Goal: Answer question/provide support

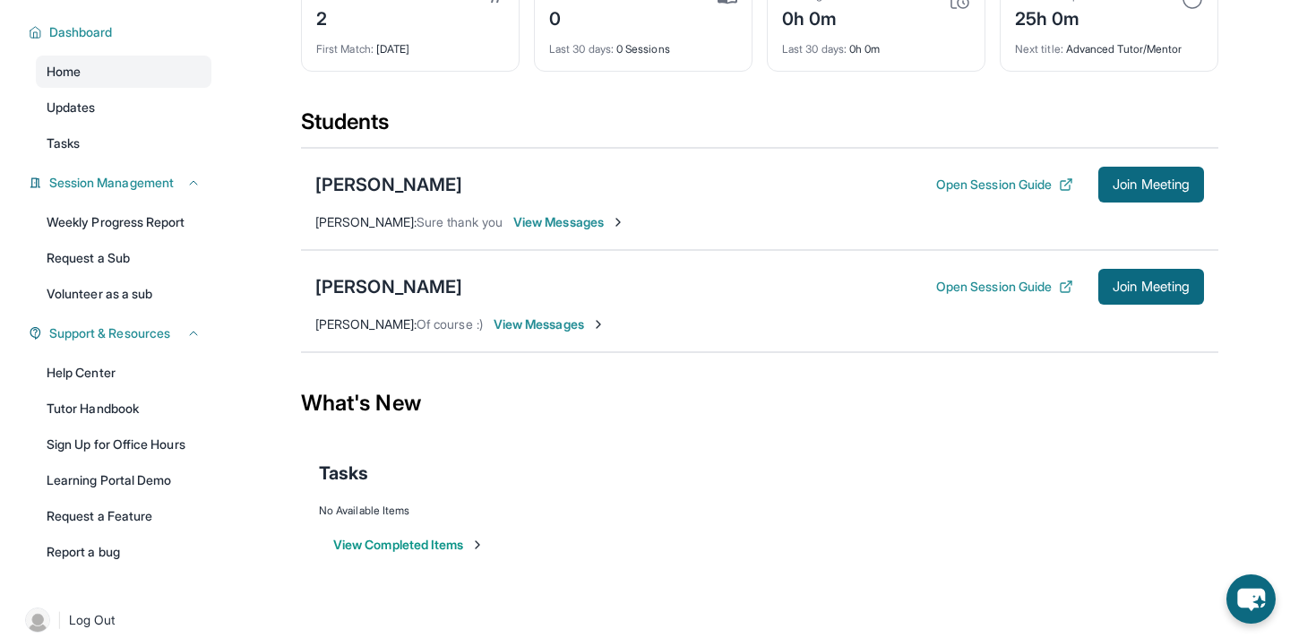
scroll to position [118, 0]
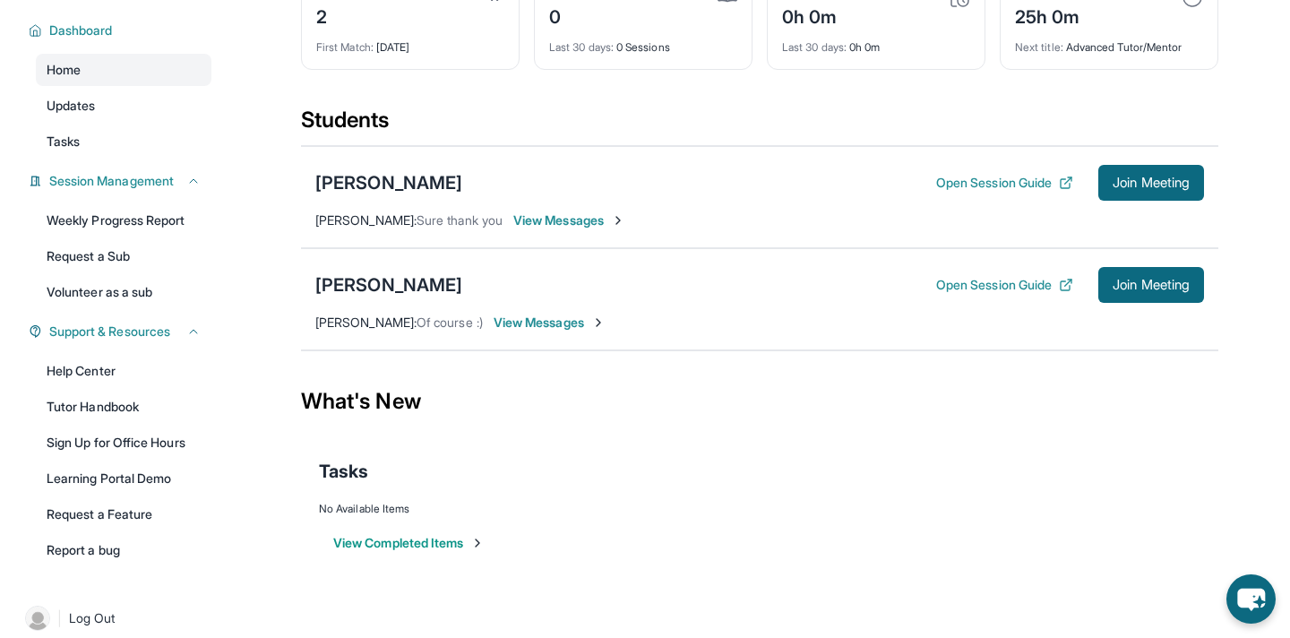
click at [496, 321] on span "View Messages" at bounding box center [550, 323] width 112 height 18
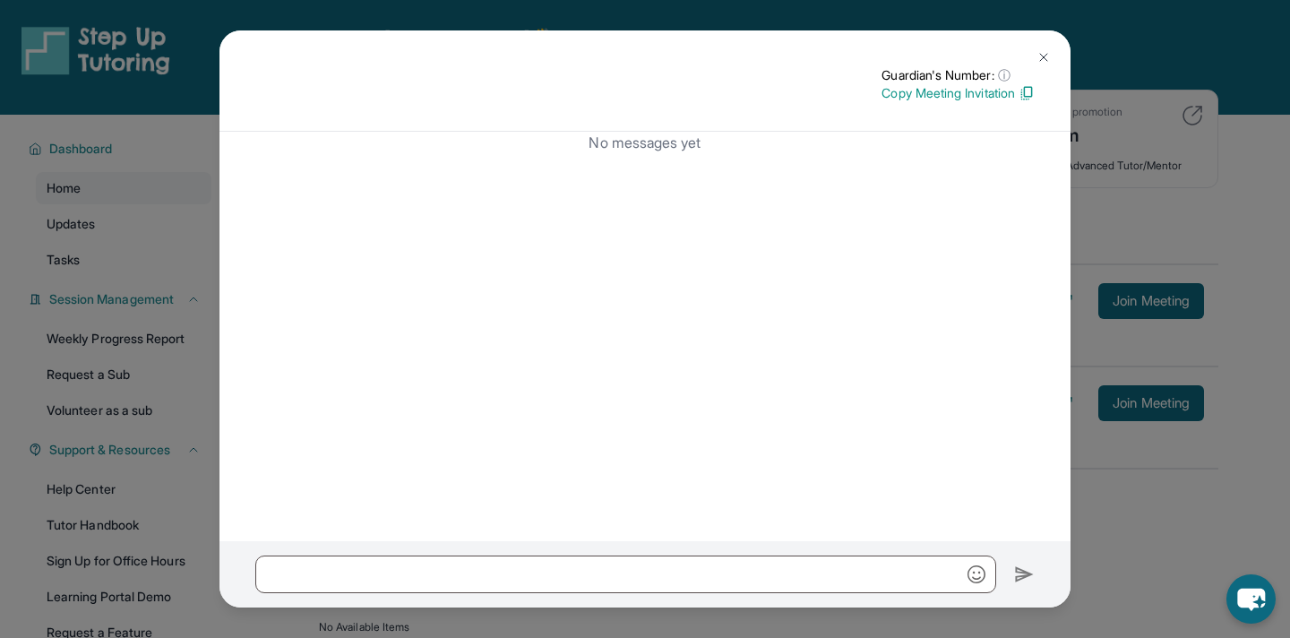
scroll to position [136, 0]
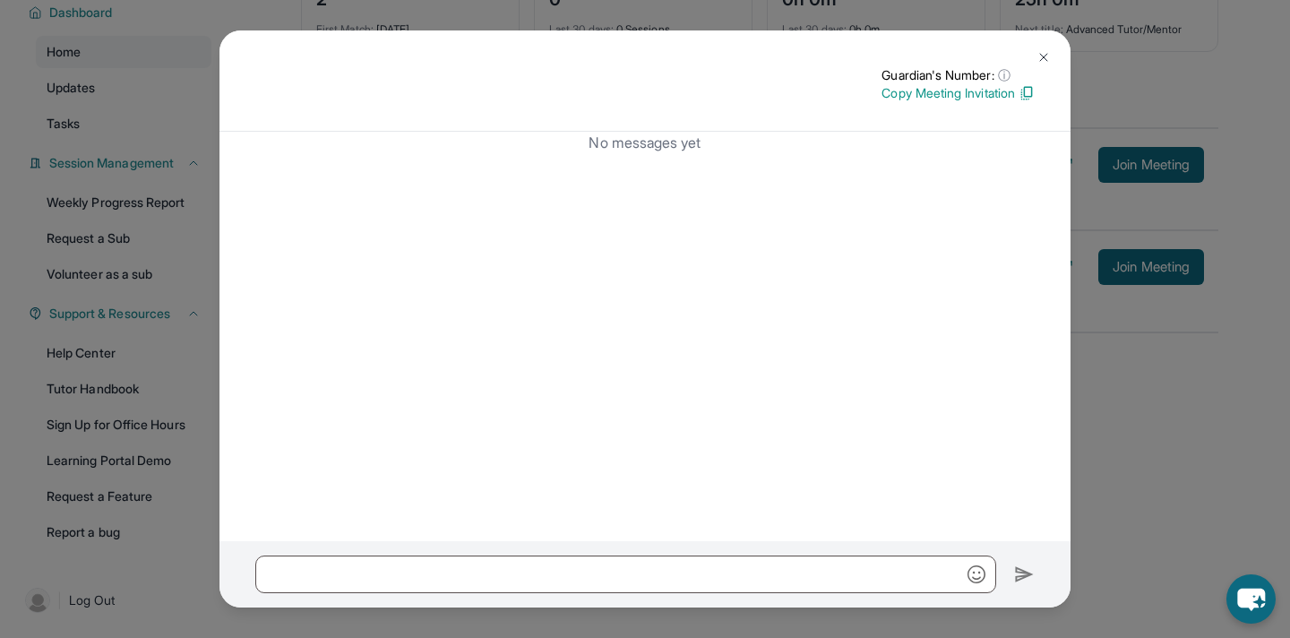
click at [1047, 47] on button at bounding box center [1044, 57] width 36 height 36
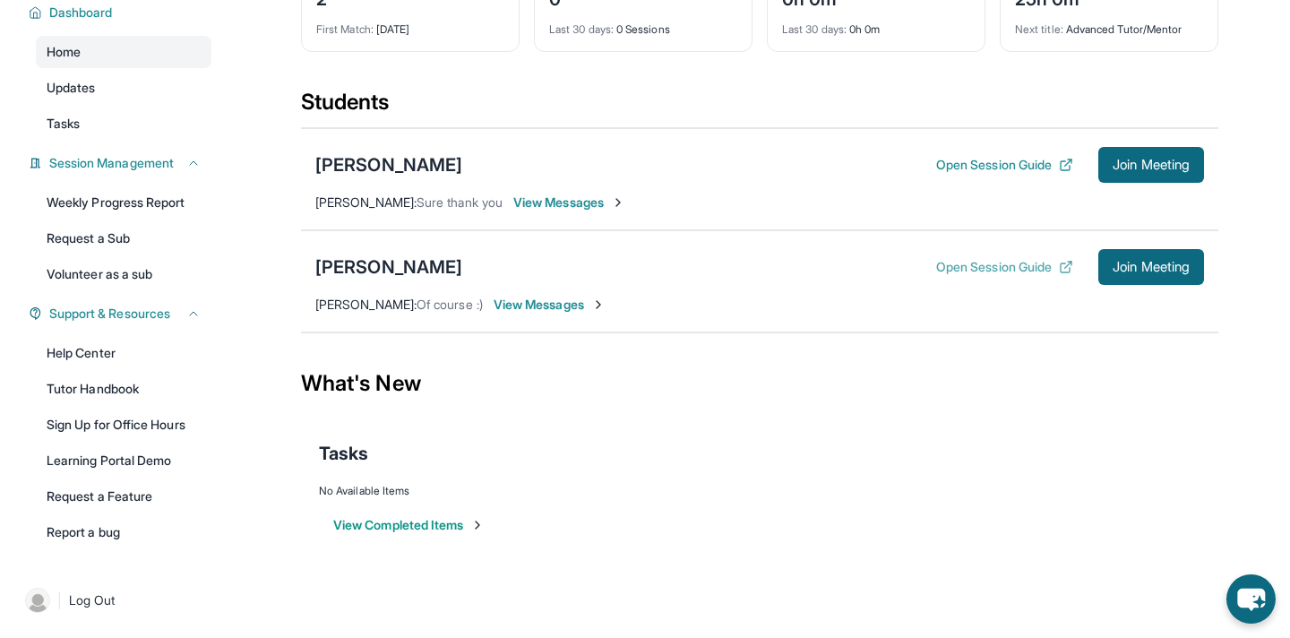
click at [987, 264] on button "Open Session Guide" at bounding box center [1004, 267] width 137 height 18
click at [137, 461] on link "Learning Portal Demo" at bounding box center [124, 460] width 176 height 32
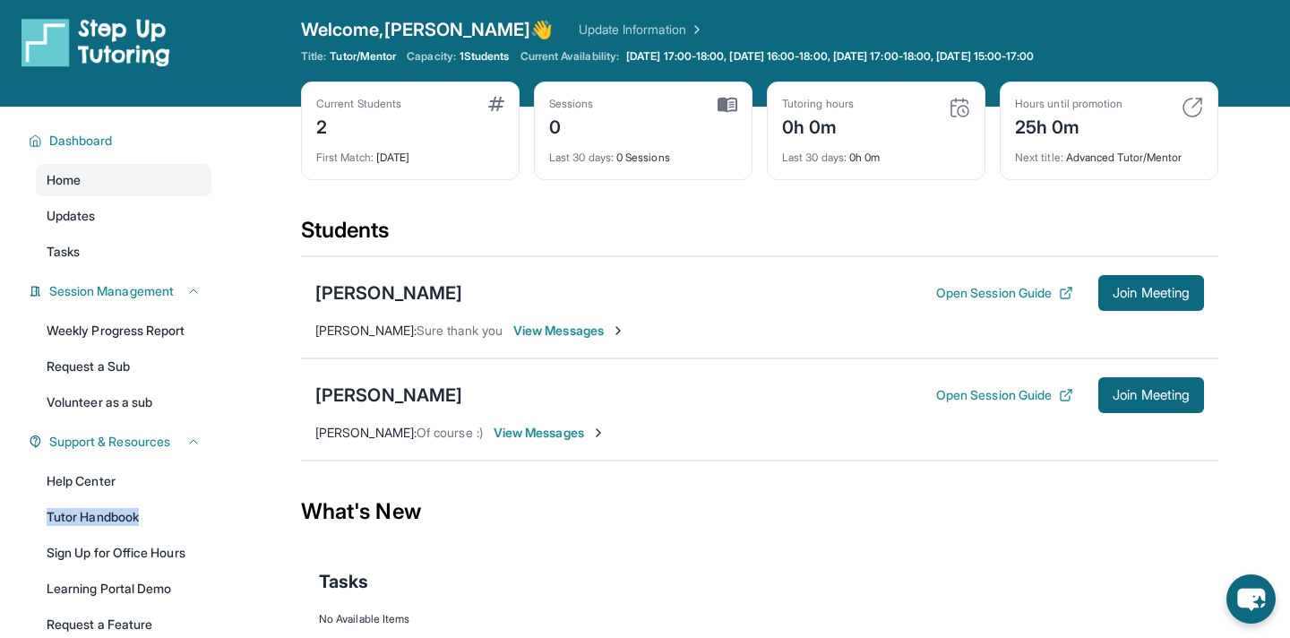
scroll to position [14, 0]
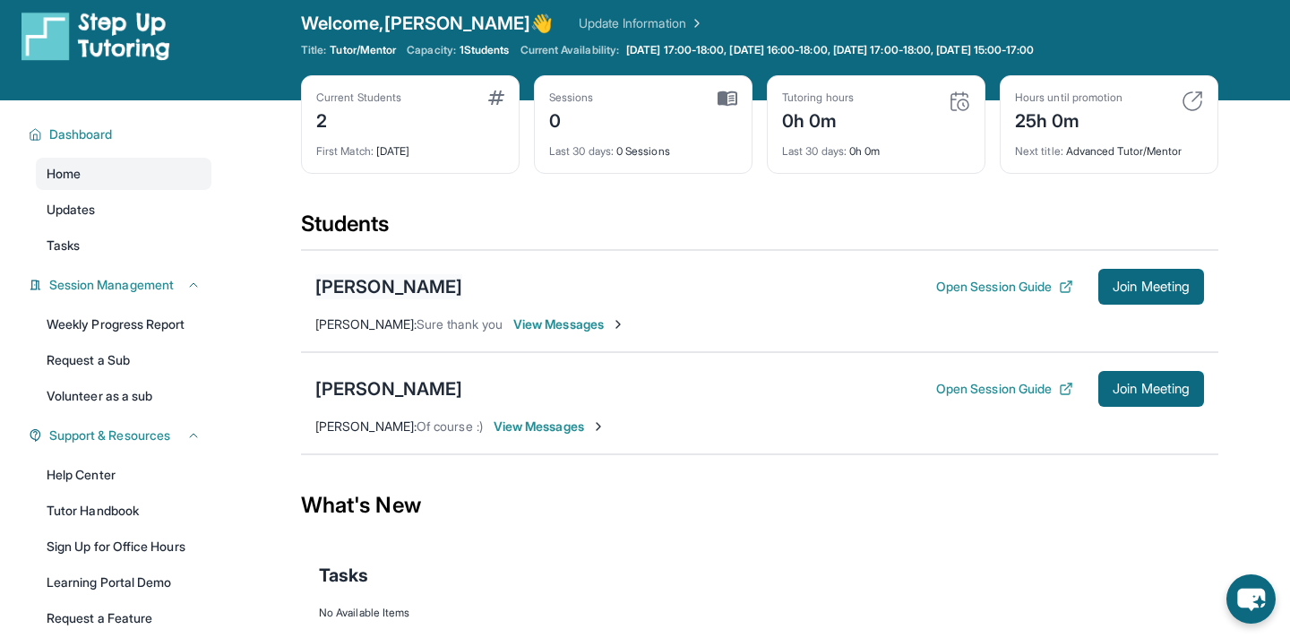
click at [453, 282] on div "[PERSON_NAME]" at bounding box center [388, 286] width 147 height 25
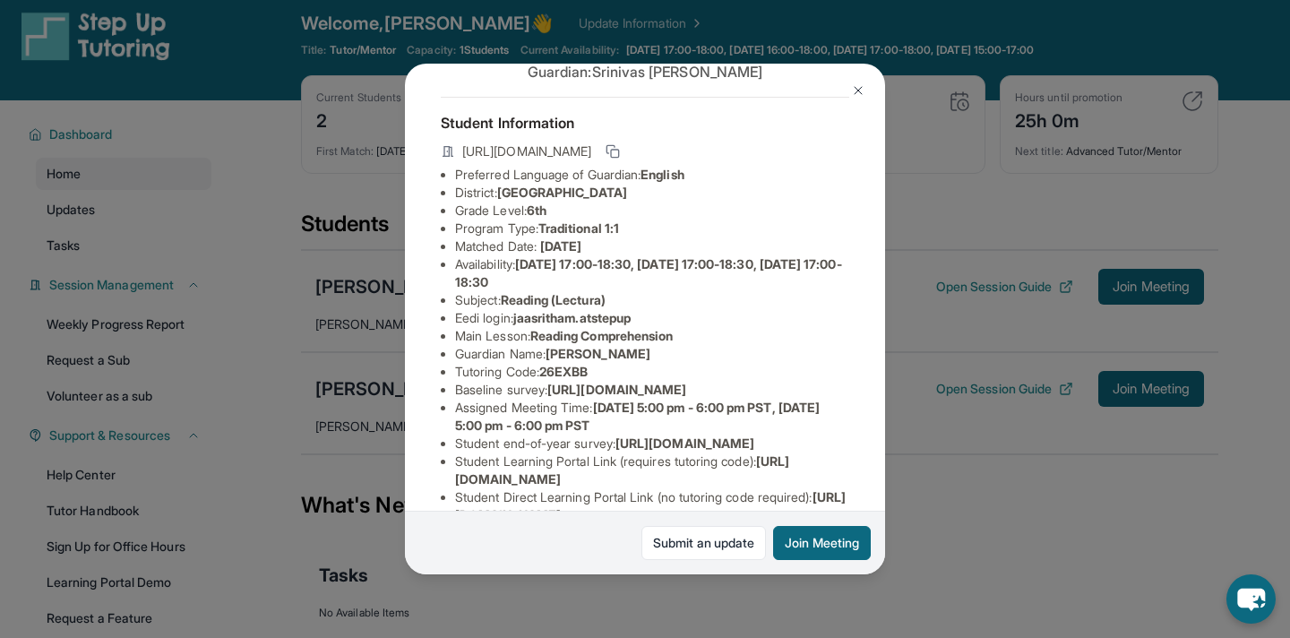
scroll to position [0, 0]
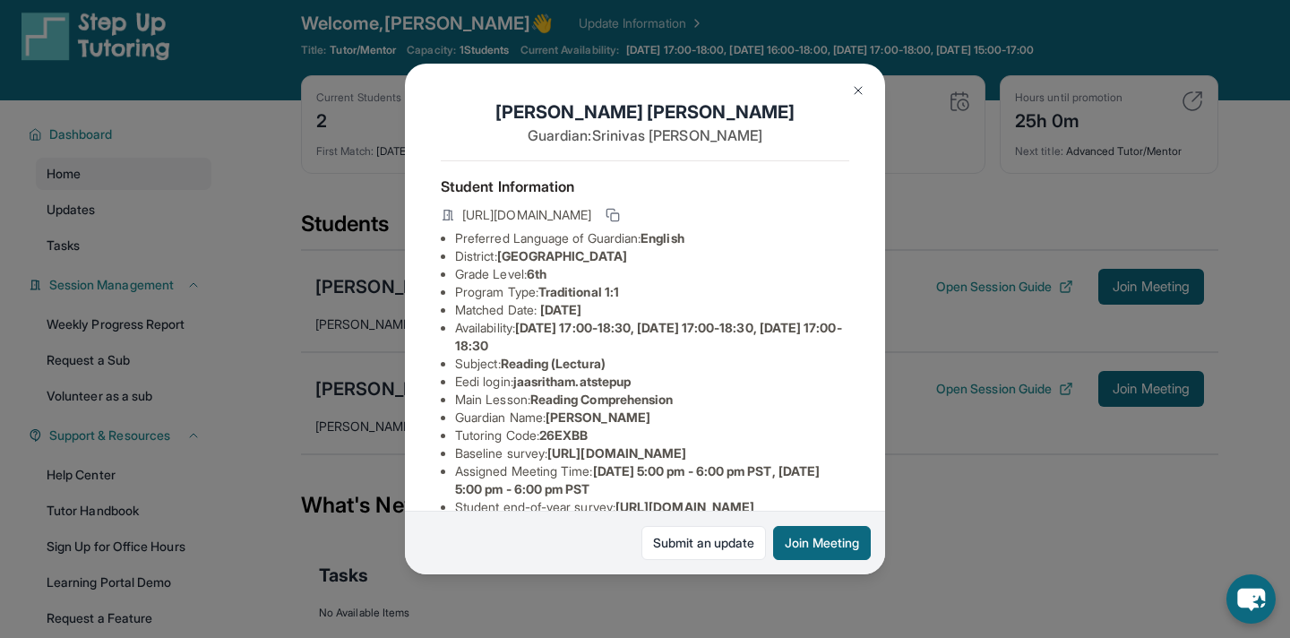
click at [849, 91] on button at bounding box center [859, 91] width 36 height 36
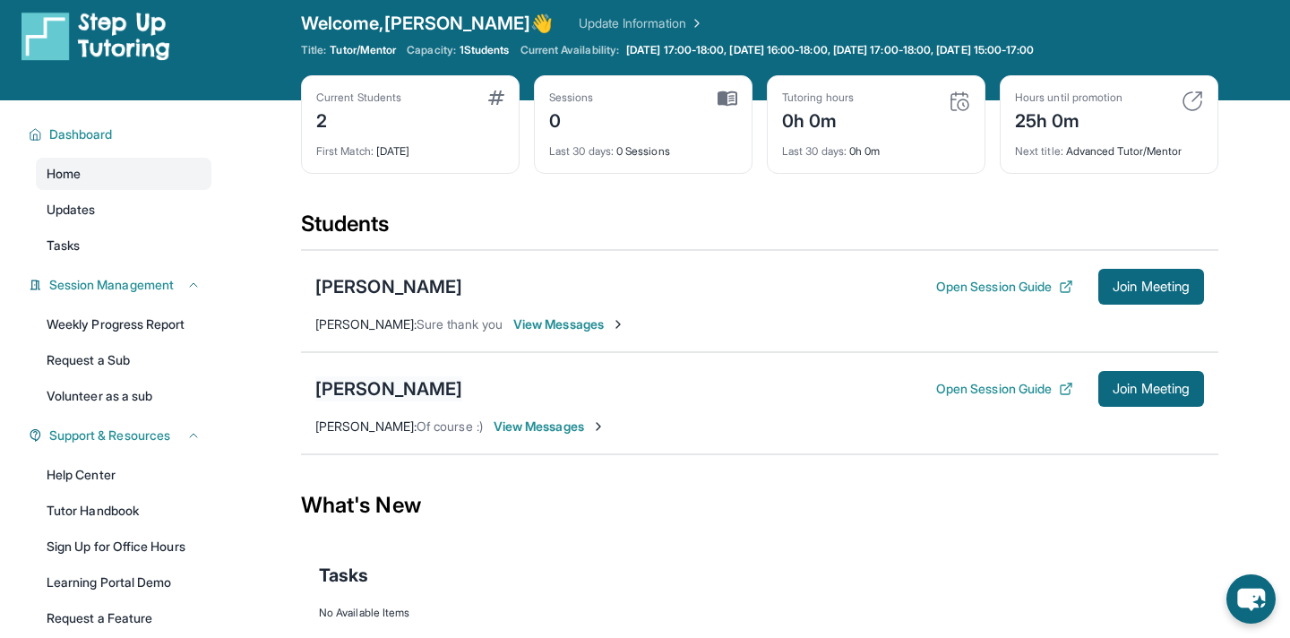
click at [409, 392] on div "[PERSON_NAME]" at bounding box center [388, 388] width 147 height 25
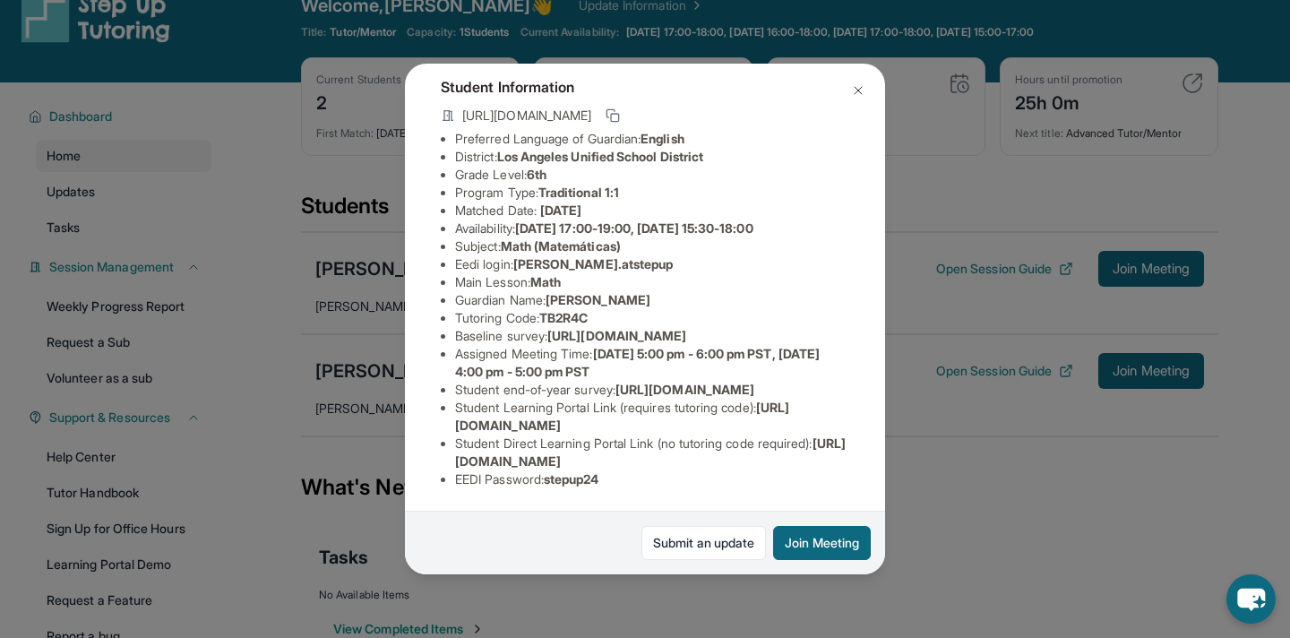
scroll to position [28, 0]
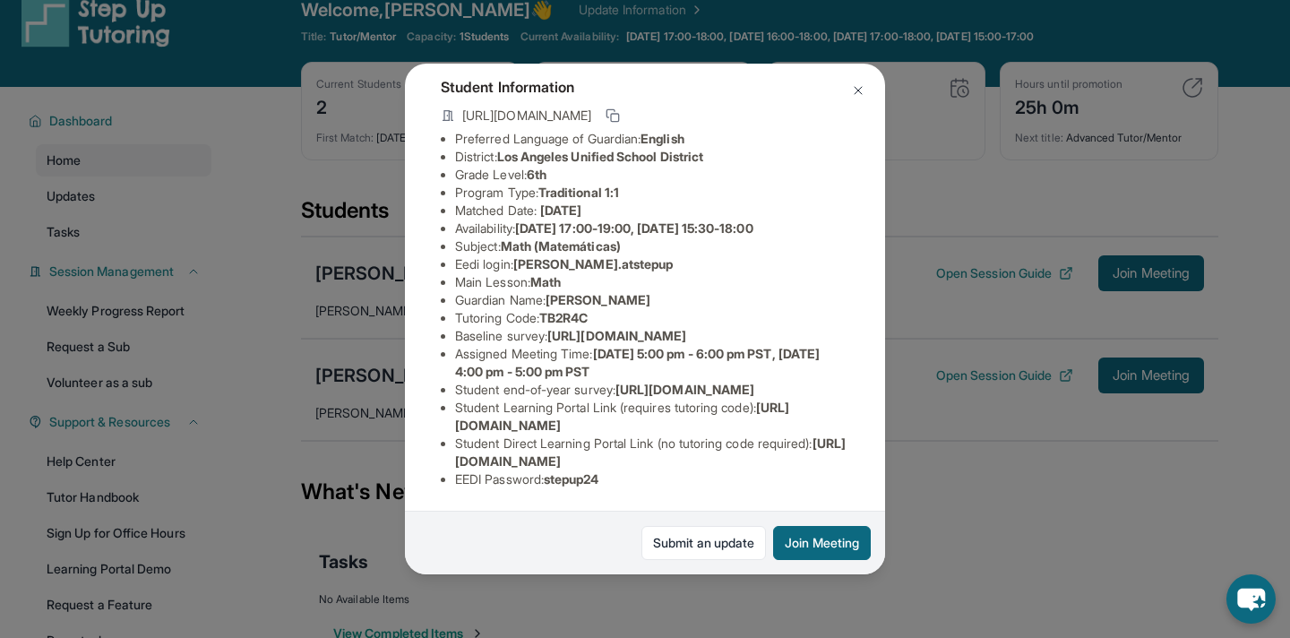
click at [853, 91] on img at bounding box center [858, 90] width 14 height 14
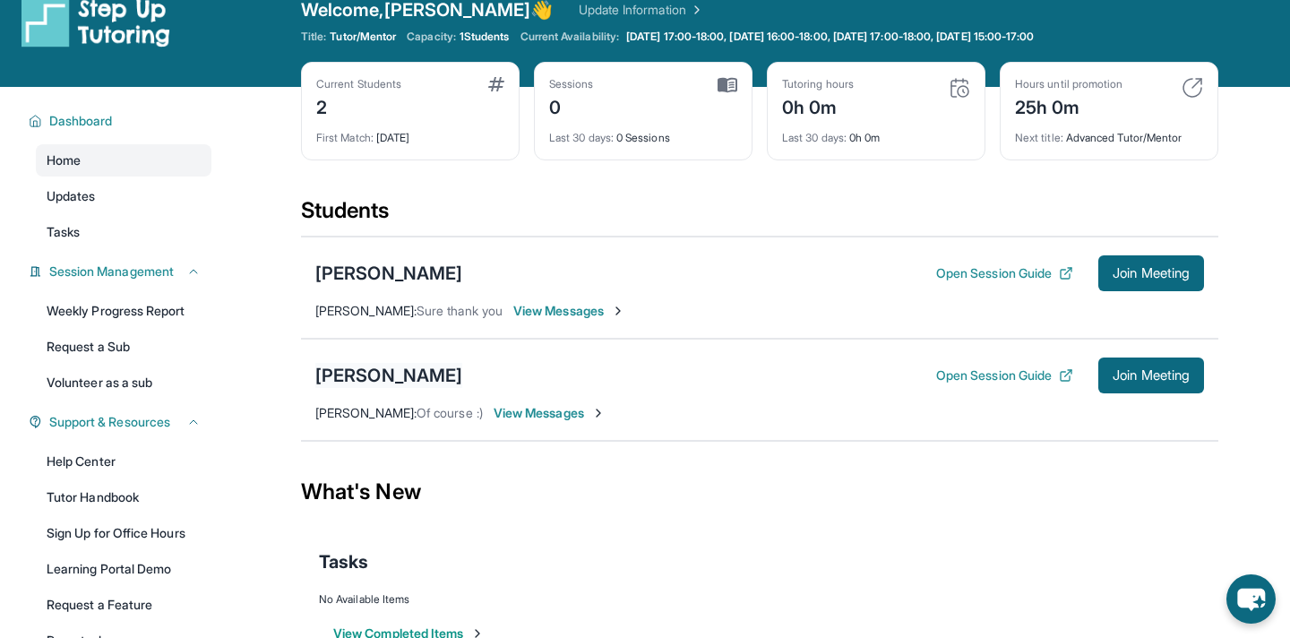
click at [394, 376] on div "[PERSON_NAME]" at bounding box center [388, 375] width 147 height 25
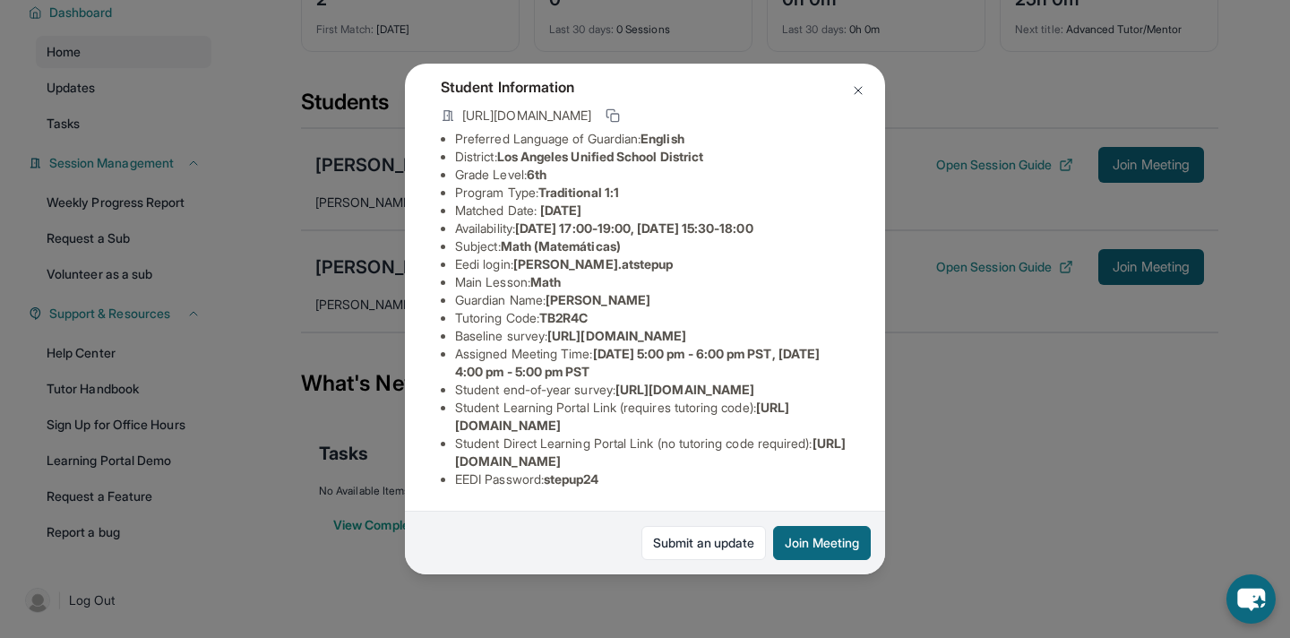
scroll to position [225, 0]
click at [473, 462] on span "[URL][DOMAIN_NAME]" at bounding box center [650, 451] width 391 height 33
drag, startPoint x: 473, startPoint y: 462, endPoint x: 789, endPoint y: 466, distance: 316.3
click at [789, 466] on span "[URL][DOMAIN_NAME]" at bounding box center [650, 451] width 391 height 33
click at [864, 97] on img at bounding box center [858, 90] width 14 height 14
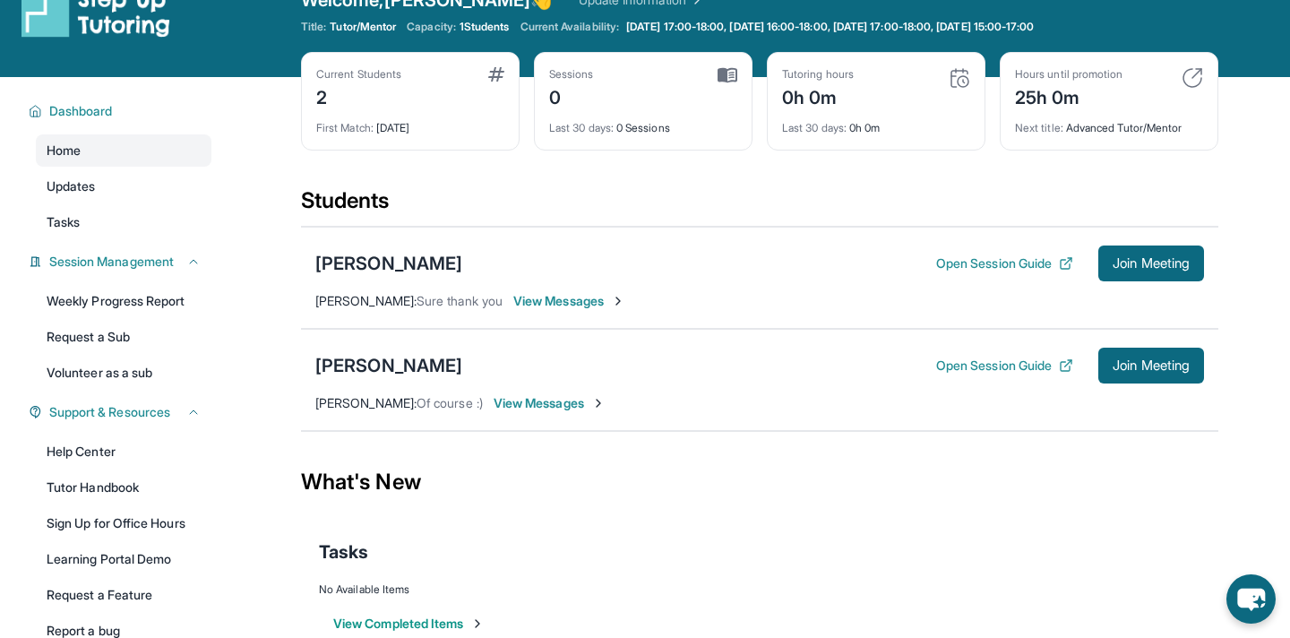
scroll to position [0, 0]
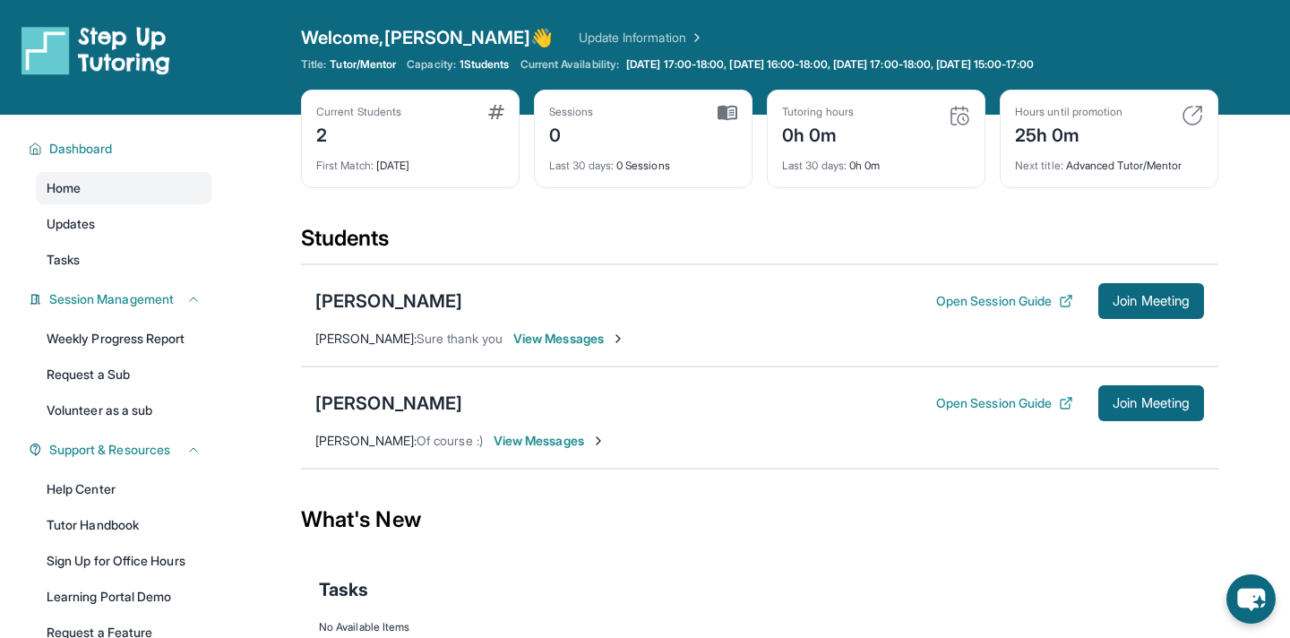
click at [491, 64] on span "1 Students" at bounding box center [485, 64] width 50 height 14
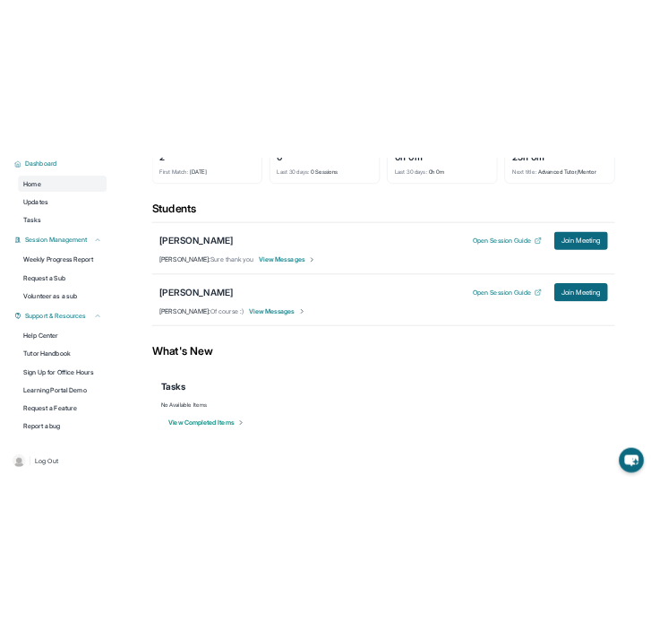
scroll to position [73, 0]
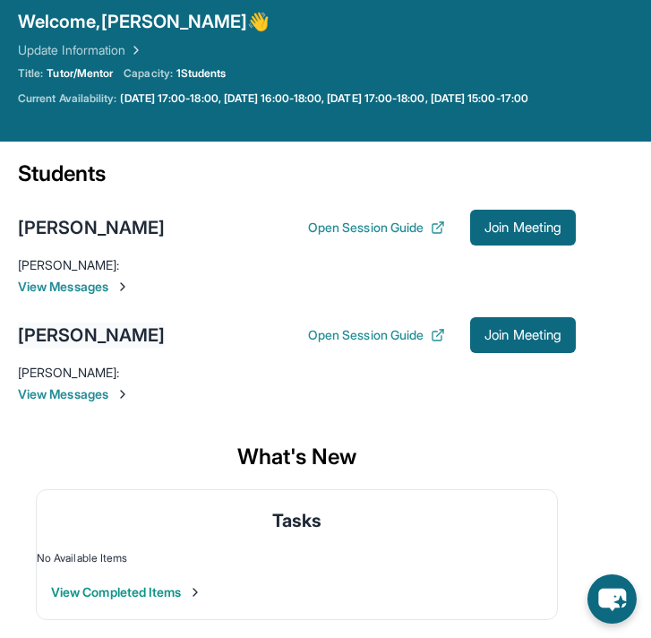
click at [92, 333] on div "[PERSON_NAME]" at bounding box center [91, 335] width 147 height 25
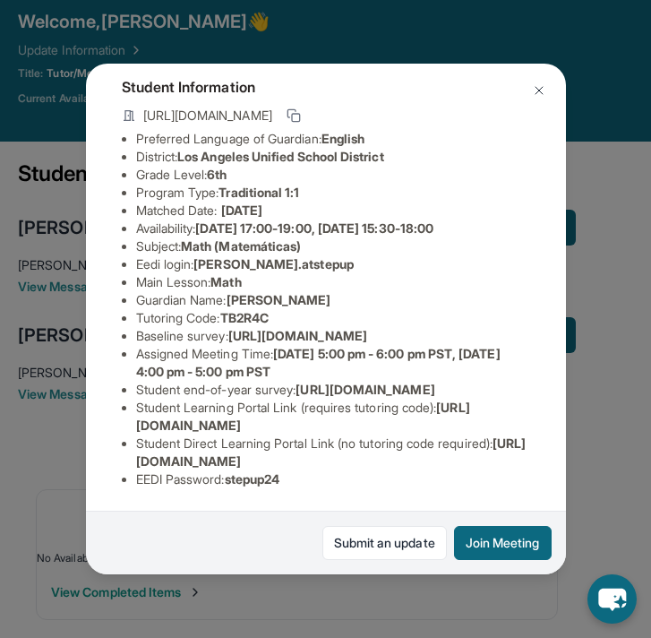
scroll to position [225, 0]
click at [156, 457] on span "[URL][DOMAIN_NAME]" at bounding box center [331, 451] width 391 height 33
drag, startPoint x: 156, startPoint y: 457, endPoint x: 505, endPoint y: 459, distance: 349.5
click at [505, 459] on li "Student Direct Learning Portal Link (no tutoring code required) : [URL][DOMAIN_…" at bounding box center [333, 453] width 394 height 36
copy span "[URL][DOMAIN_NAME]"
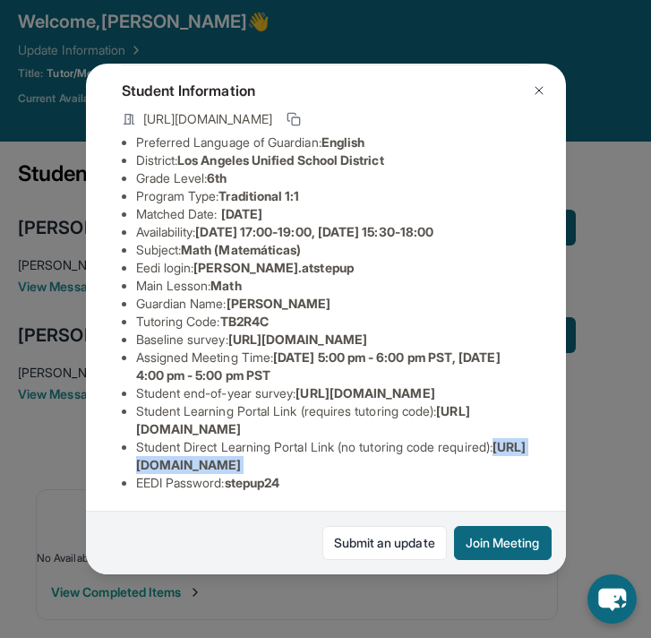
scroll to position [92, 0]
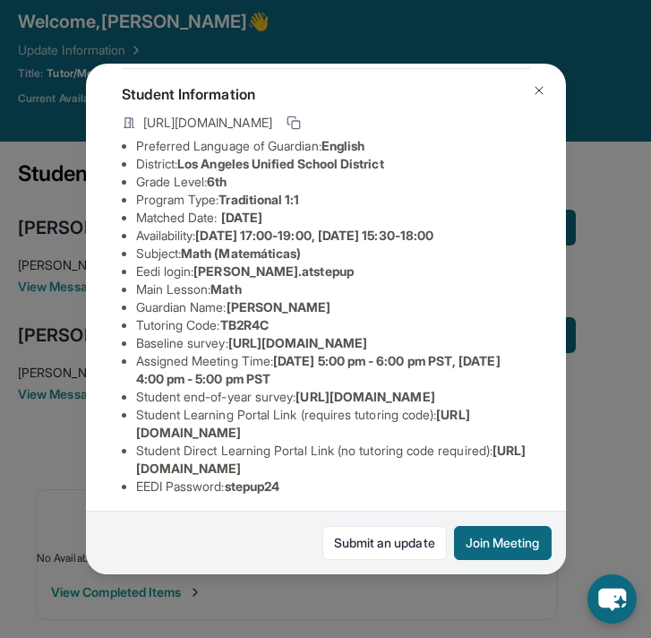
click at [256, 325] on span "TB2R4C" at bounding box center [244, 324] width 48 height 15
